Goal: Find specific page/section: Find specific page/section

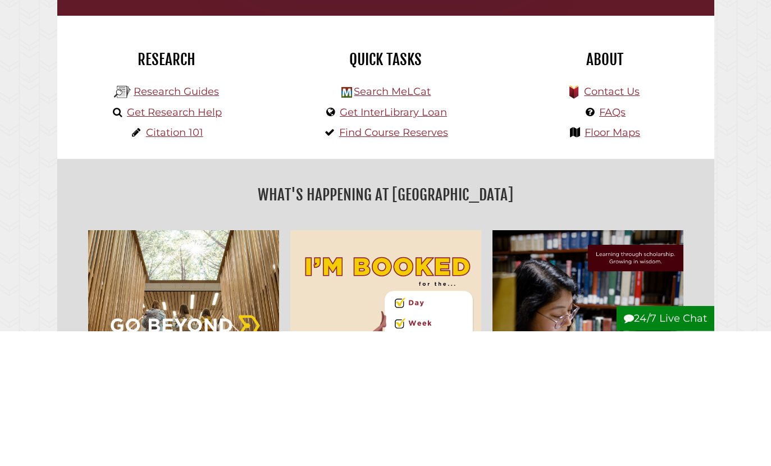
scroll to position [213, 640]
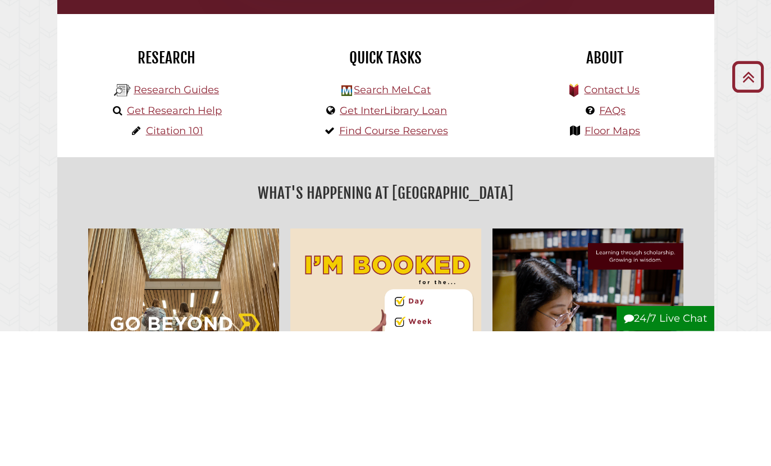
click at [253, 129] on link "Databases" at bounding box center [263, 124] width 77 height 15
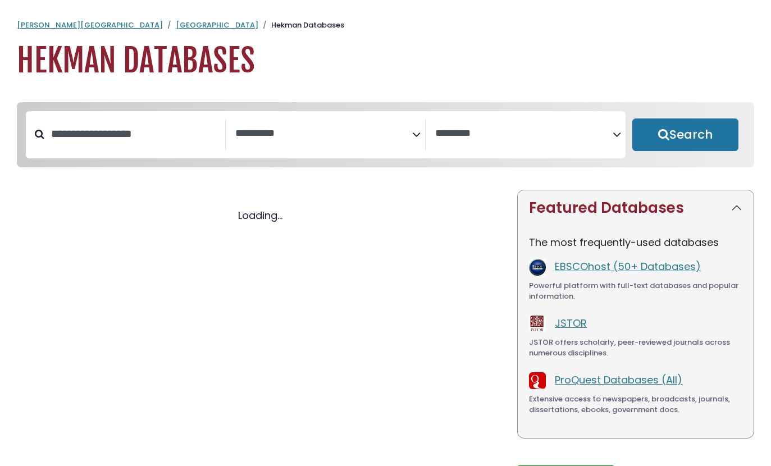
select select "Database Subject Filter"
select select "Database Vendors Filter"
select select "Database Subject Filter"
select select "Database Vendors Filter"
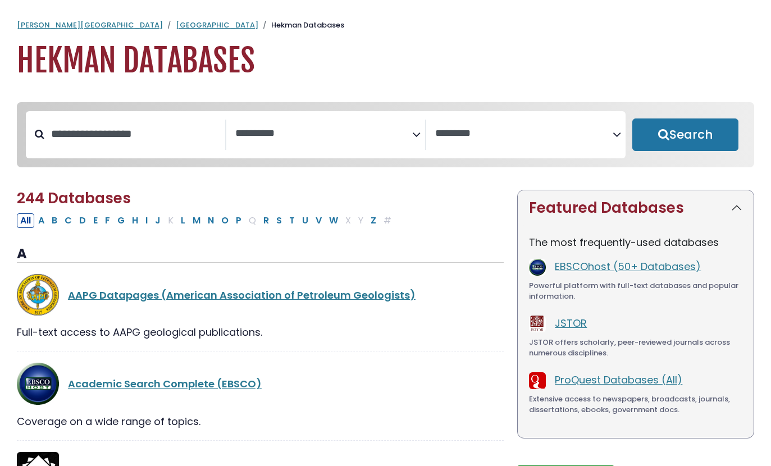
click at [260, 128] on textarea "Search" at bounding box center [324, 134] width 178 height 12
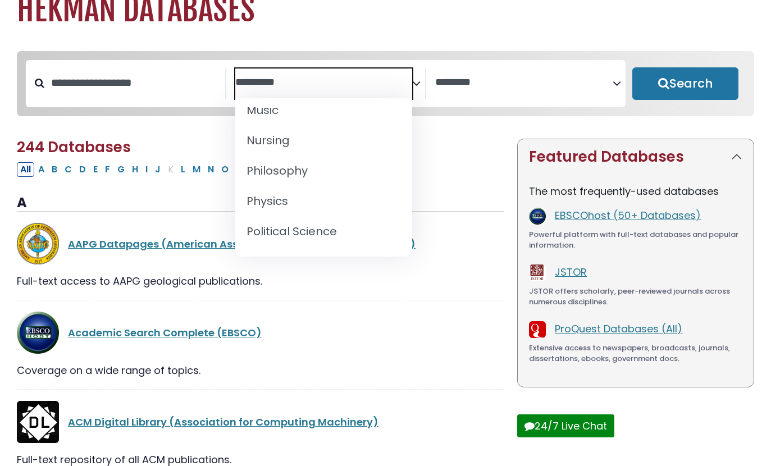
scroll to position [901, 0]
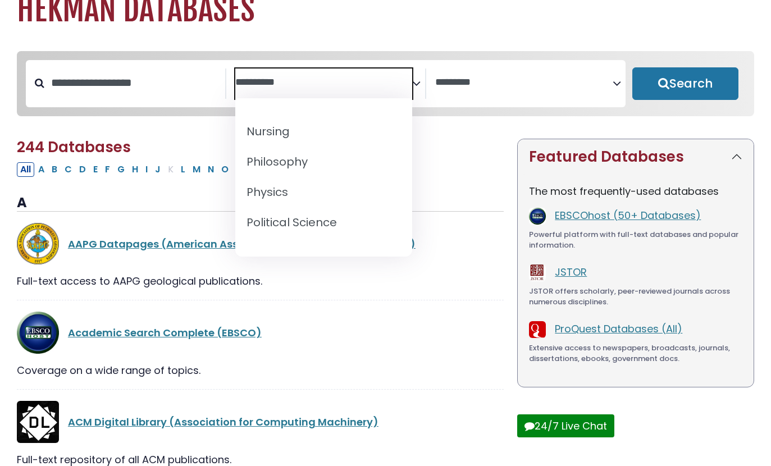
select select "*****"
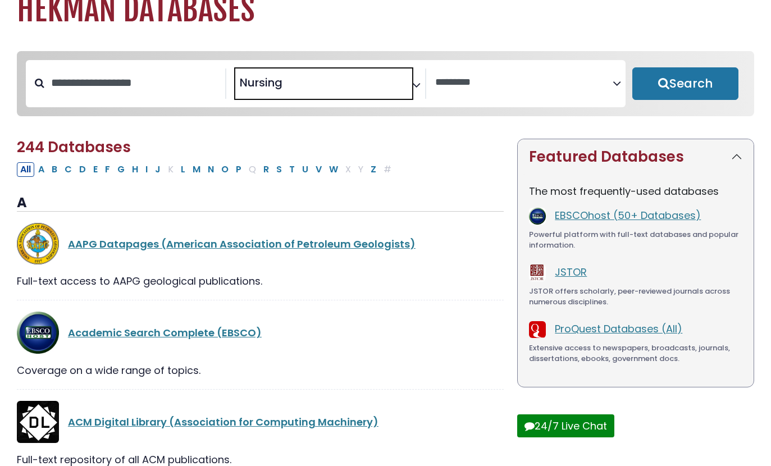
click at [715, 85] on button "Search" at bounding box center [686, 83] width 107 height 33
select select "Database Vendors Filter"
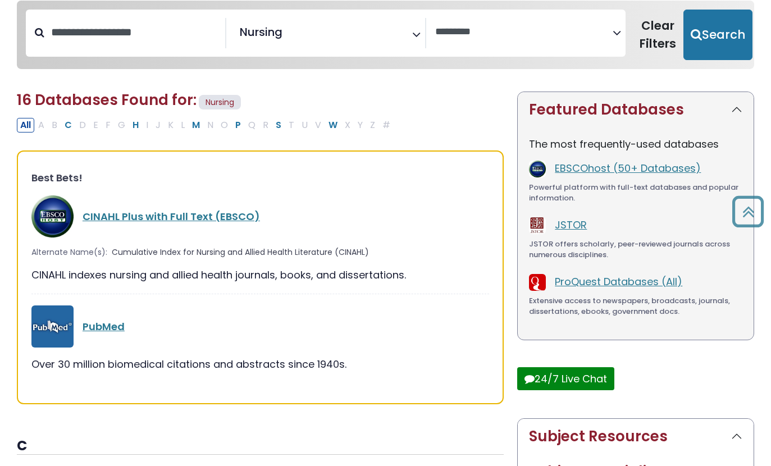
scroll to position [99, 0]
